Goal: Check status: Check status

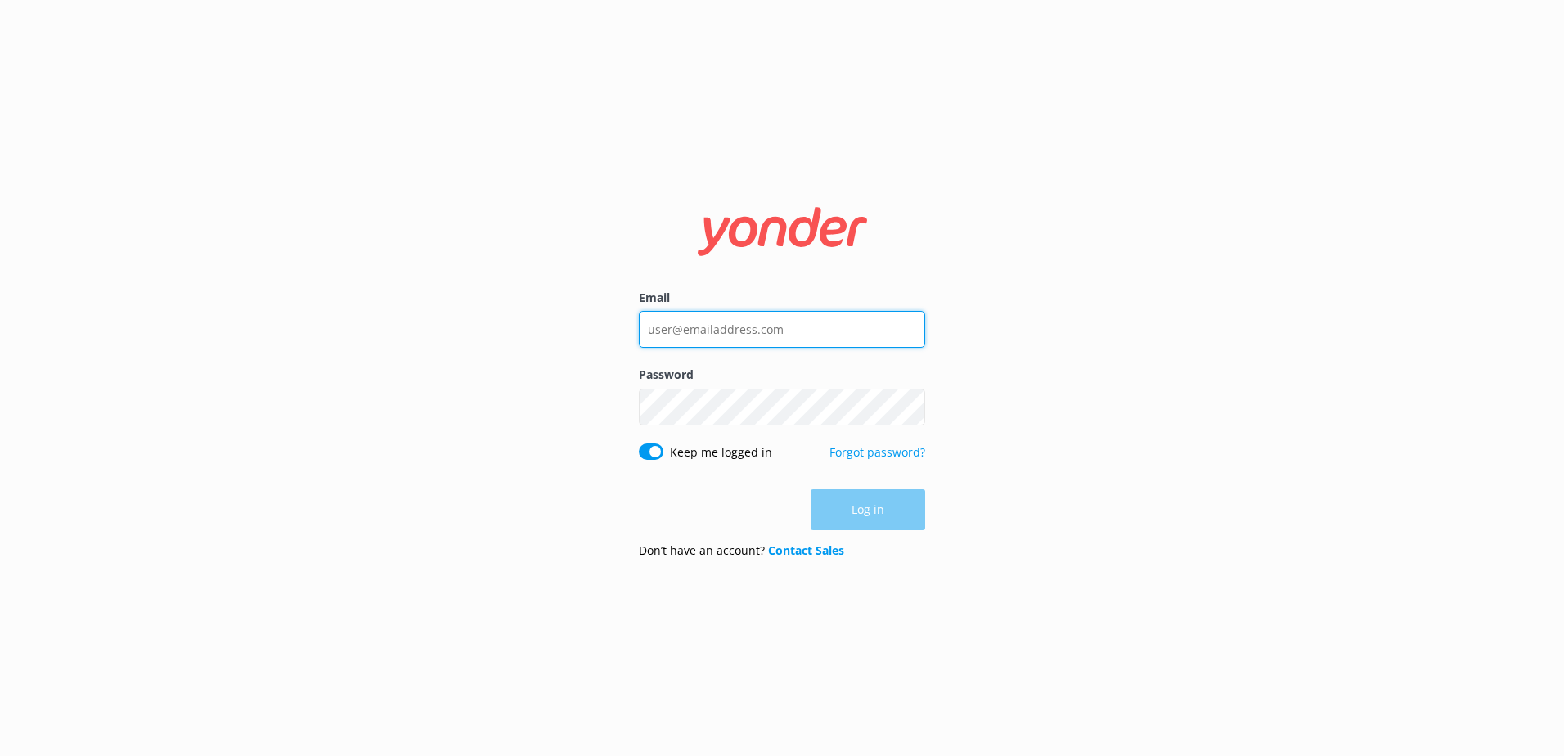
type input "tarshay.makowharemahihi@monopolydreams.com.au"
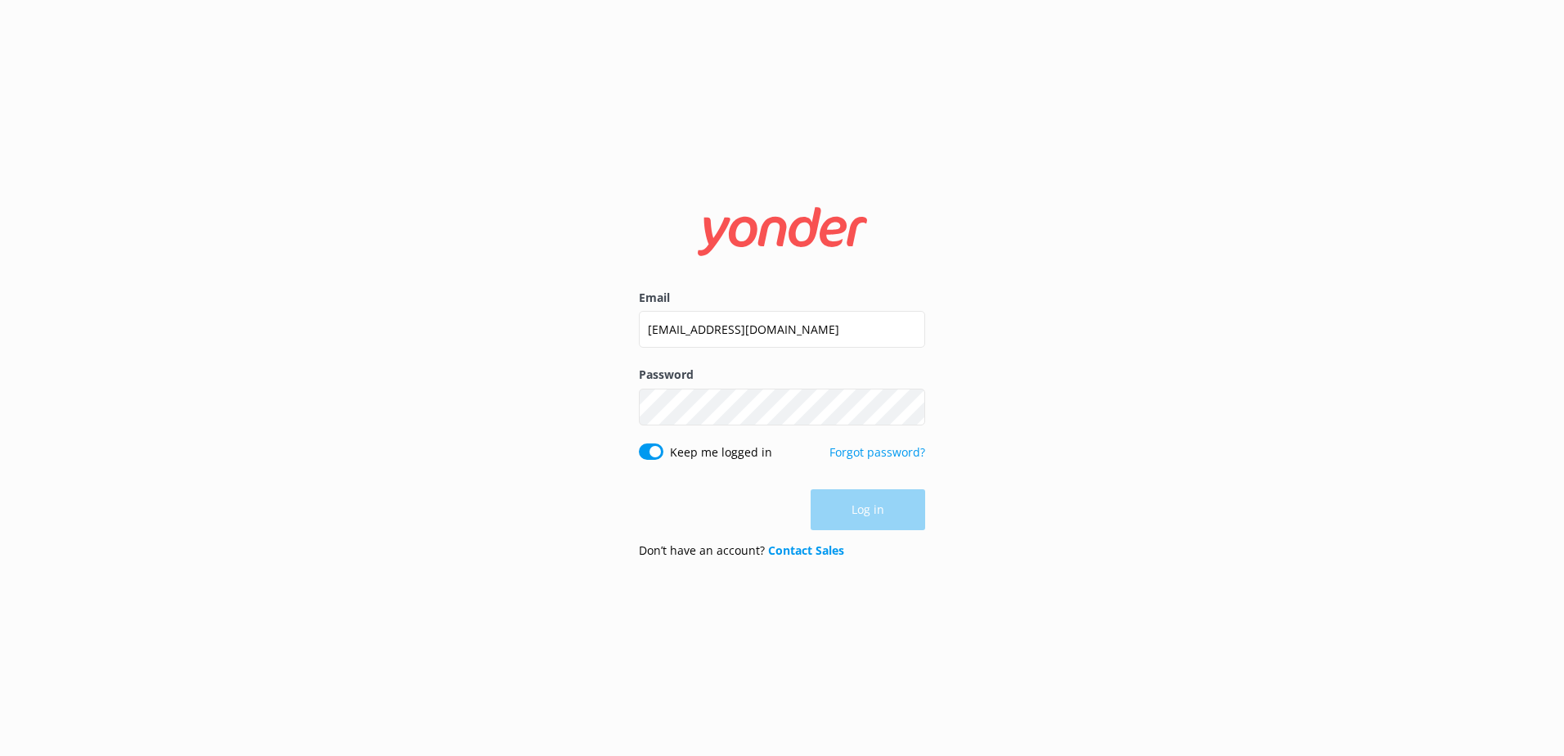
click at [853, 503] on div "Log in" at bounding box center [782, 509] width 286 height 41
click at [853, 503] on button "Log in" at bounding box center [868, 510] width 115 height 41
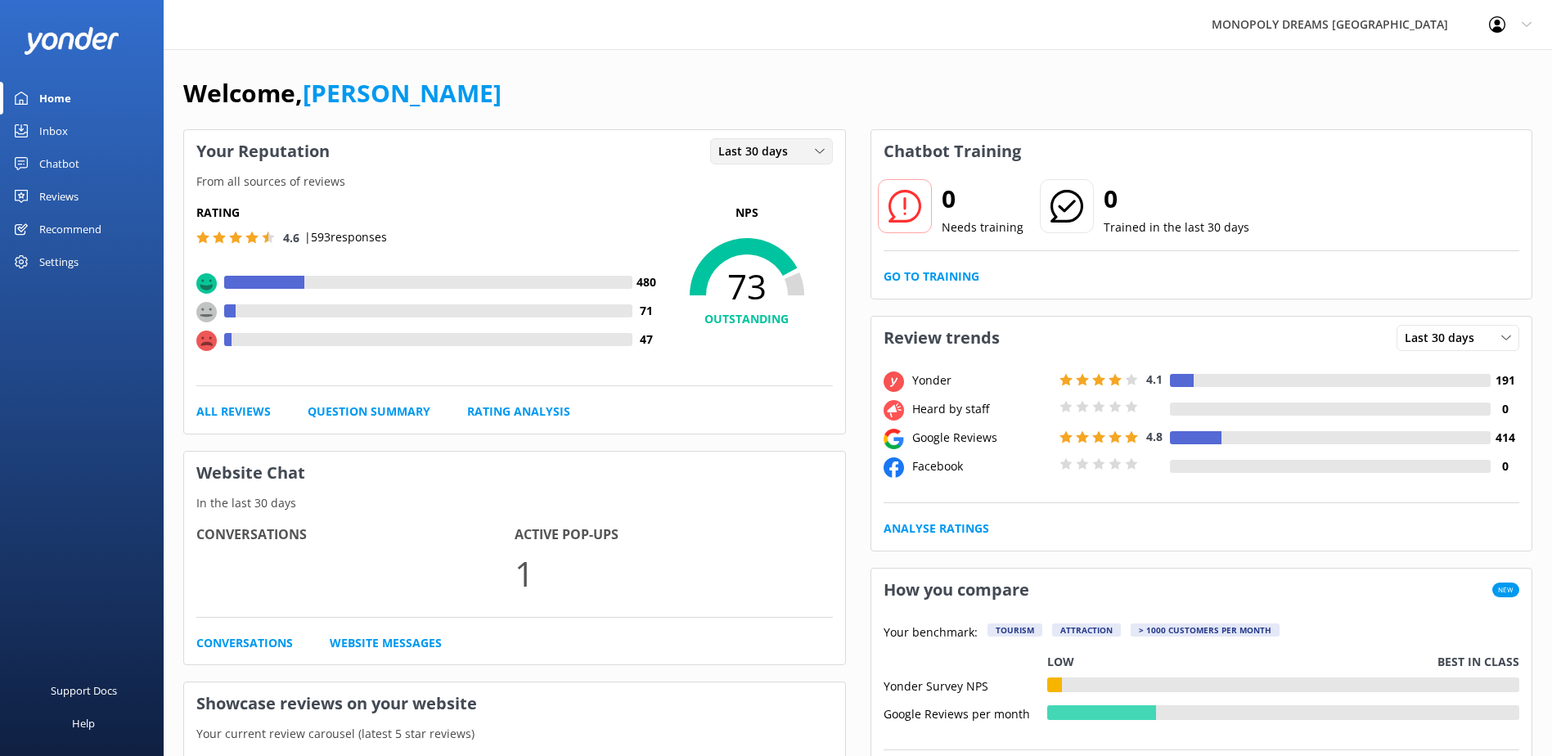
click at [798, 149] on div "Last 30 days" at bounding box center [771, 151] width 115 height 18
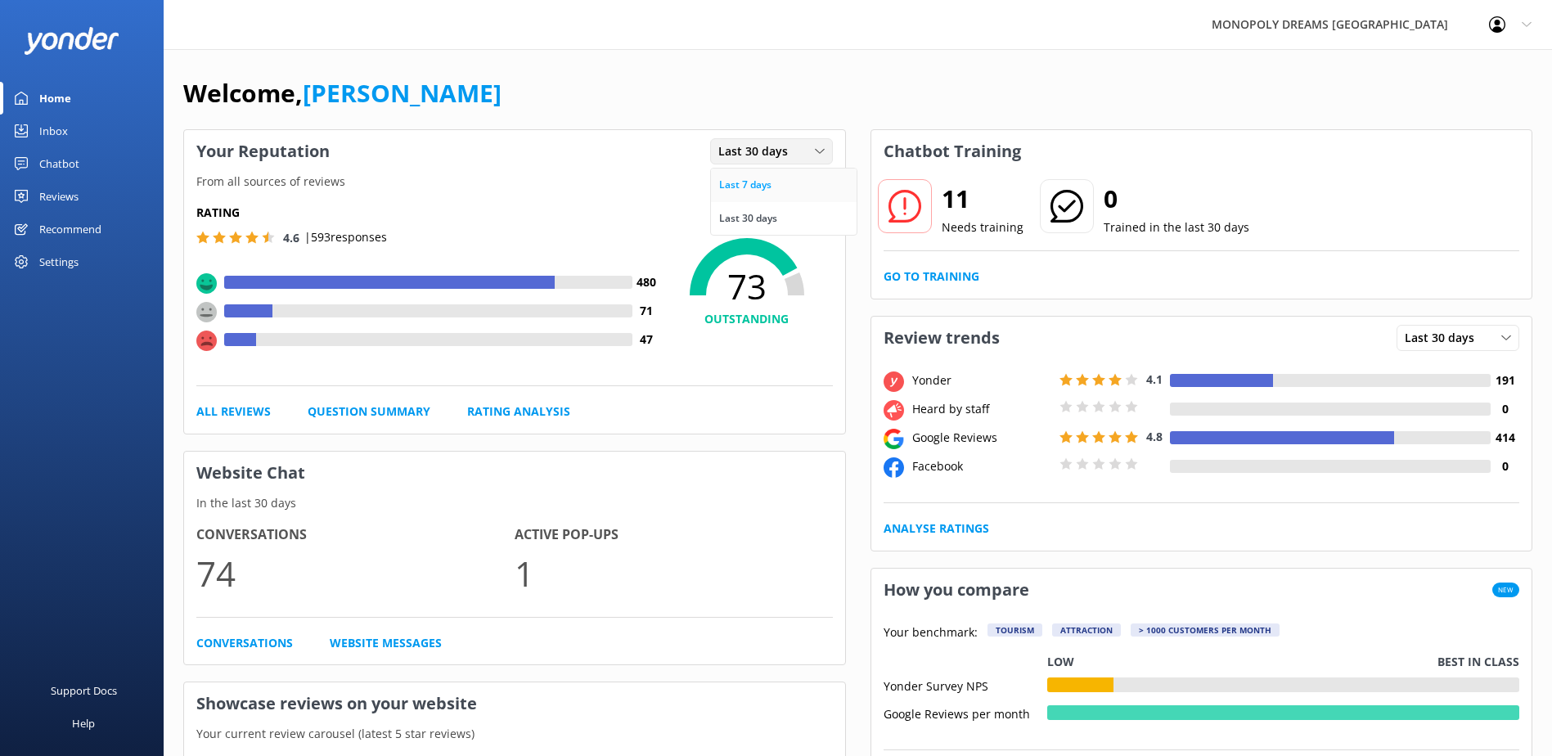
click at [808, 191] on link "Last 7 days" at bounding box center [784, 184] width 146 height 33
